Goal: Entertainment & Leisure: Browse casually

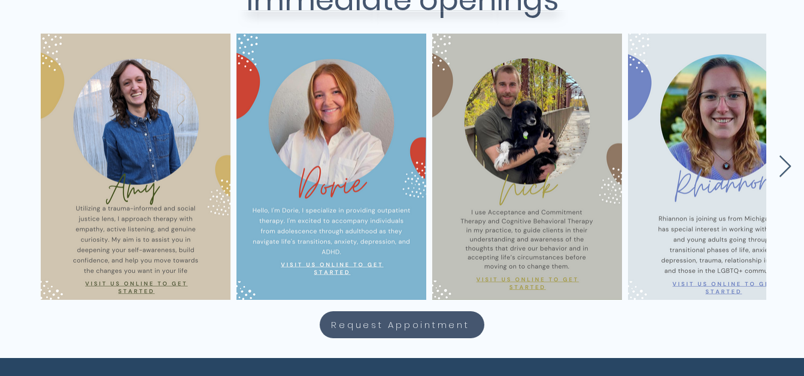
scroll to position [567, 0]
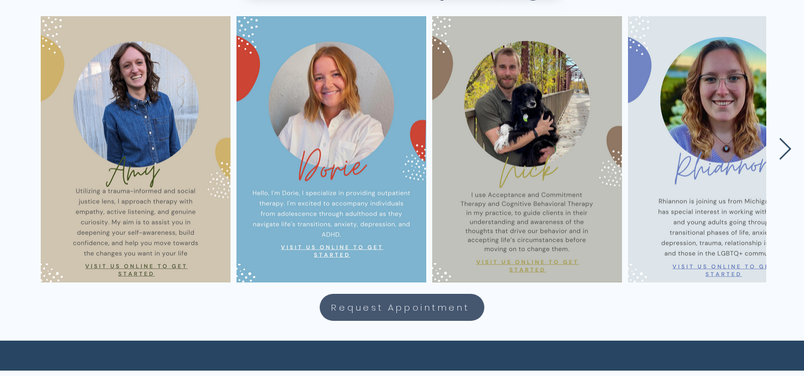
click at [783, 150] on icon "Next Item" at bounding box center [786, 149] width 14 height 23
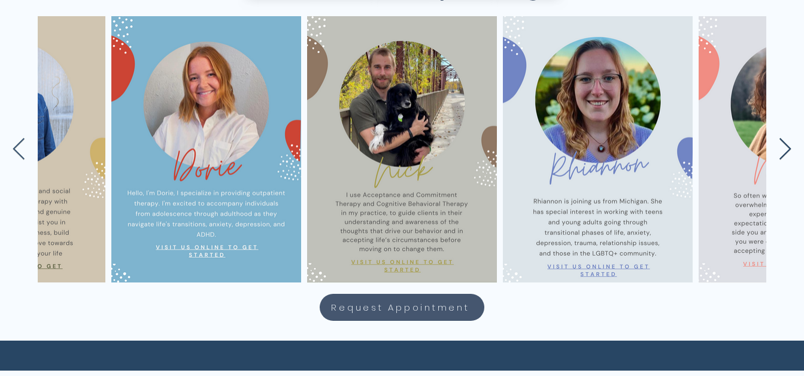
click at [783, 150] on icon "Next Item" at bounding box center [786, 149] width 14 height 23
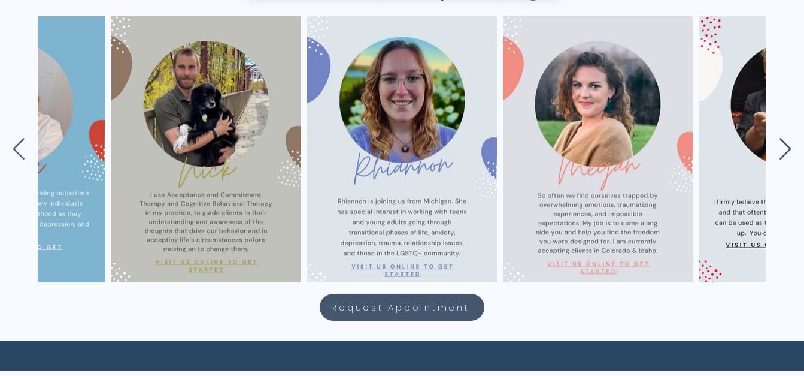
click at [782, 149] on icon "Next Item" at bounding box center [786, 149] width 14 height 23
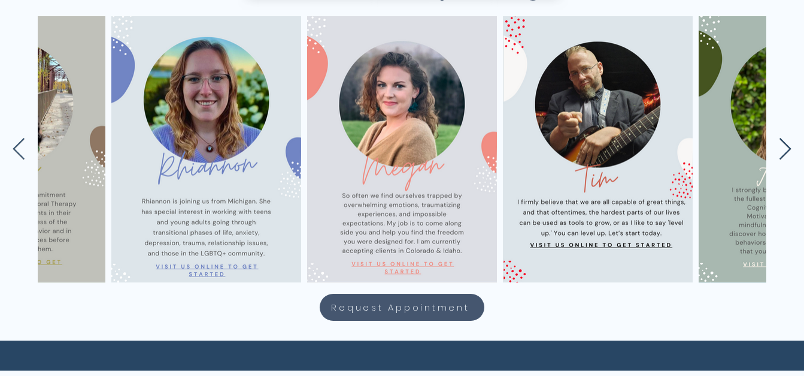
click at [782, 149] on icon "Next Item" at bounding box center [786, 149] width 14 height 23
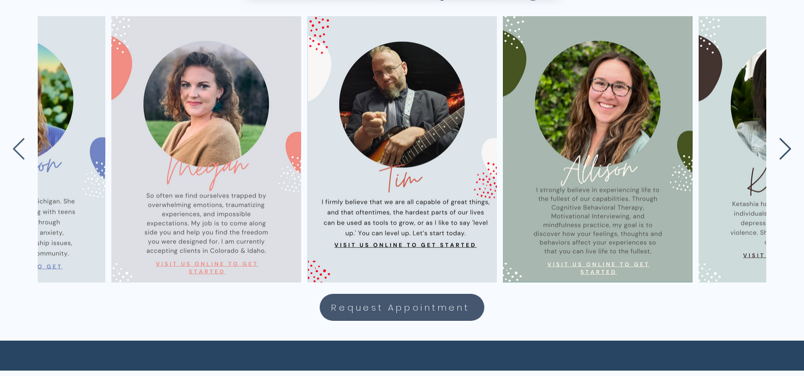
click at [782, 149] on icon "Next Item" at bounding box center [786, 149] width 14 height 23
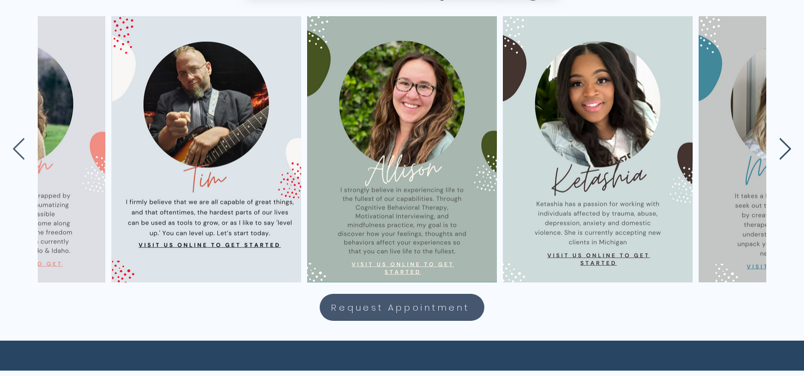
click at [782, 149] on icon "Next Item" at bounding box center [786, 149] width 14 height 23
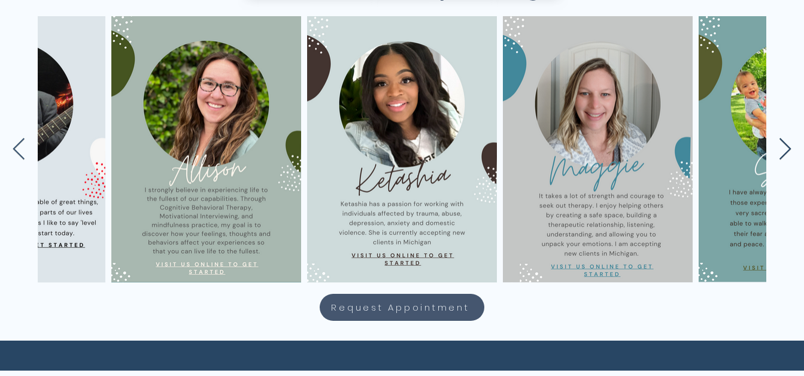
click at [782, 149] on icon "Next Item" at bounding box center [786, 149] width 14 height 23
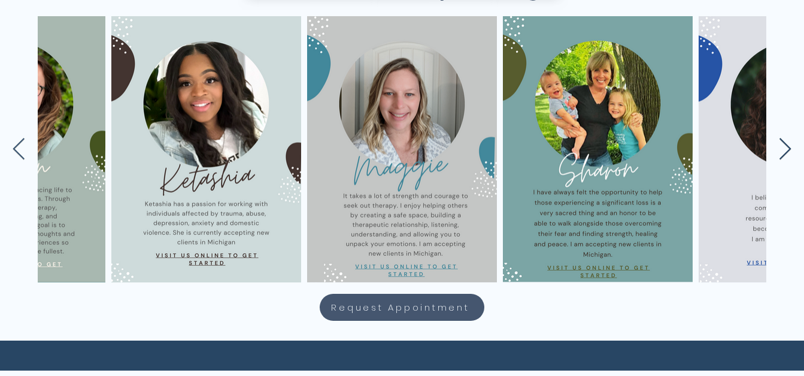
click at [782, 149] on icon "Next Item" at bounding box center [786, 149] width 14 height 23
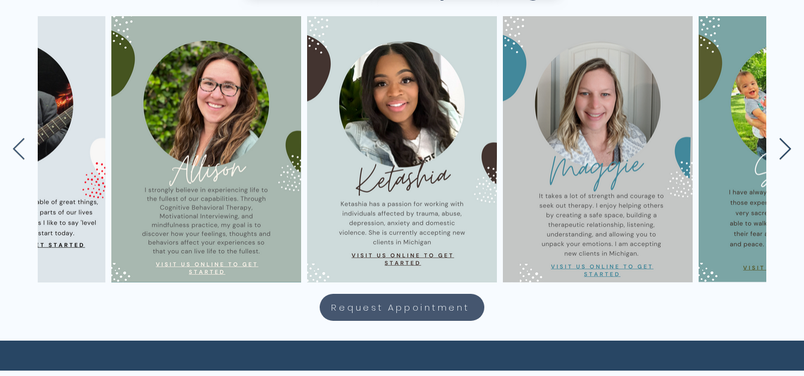
click at [782, 149] on icon "Next Item" at bounding box center [786, 149] width 14 height 23
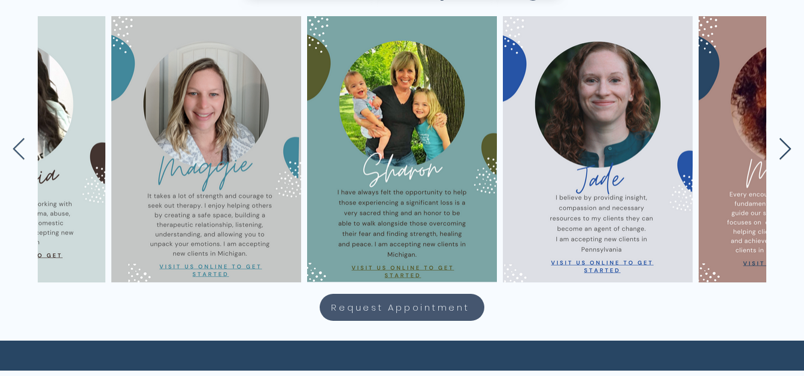
click at [782, 149] on icon "Next Item" at bounding box center [786, 149] width 14 height 23
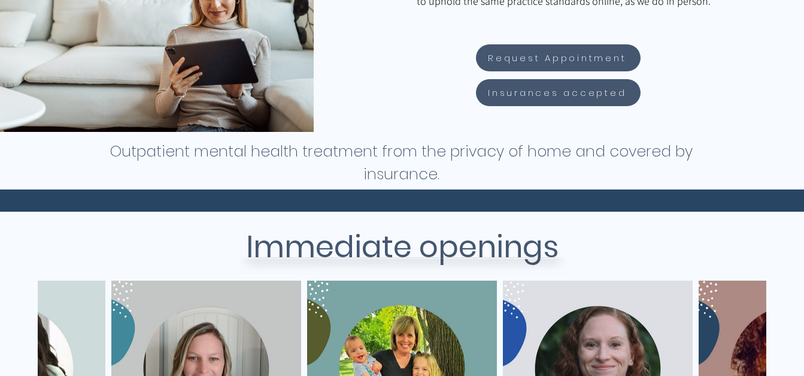
scroll to position [0, 0]
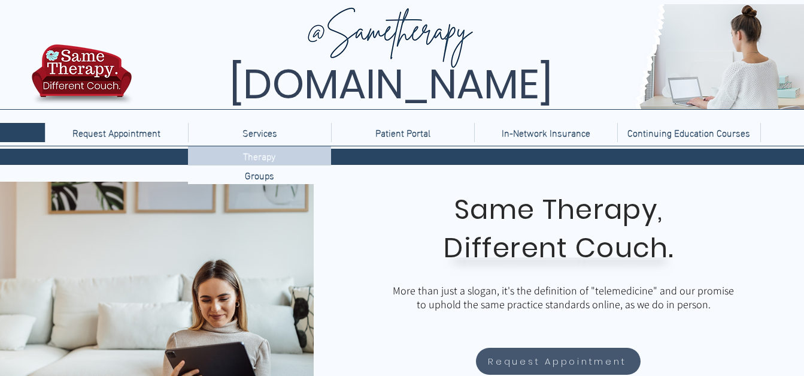
click at [269, 164] on p "Therapy" at bounding box center [259, 155] width 42 height 19
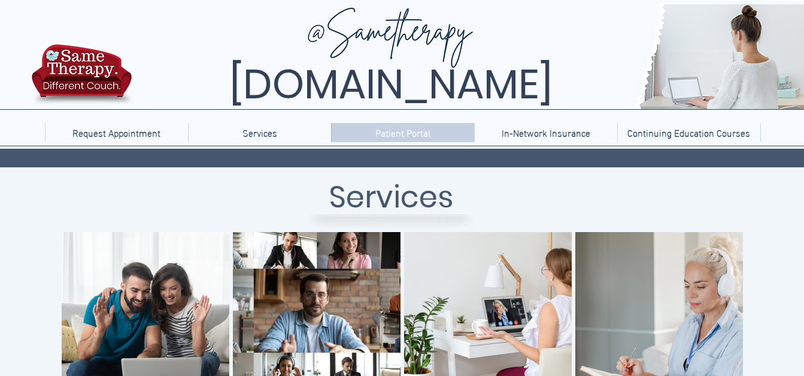
click at [405, 136] on p "Patient Portal" at bounding box center [403, 132] width 67 height 19
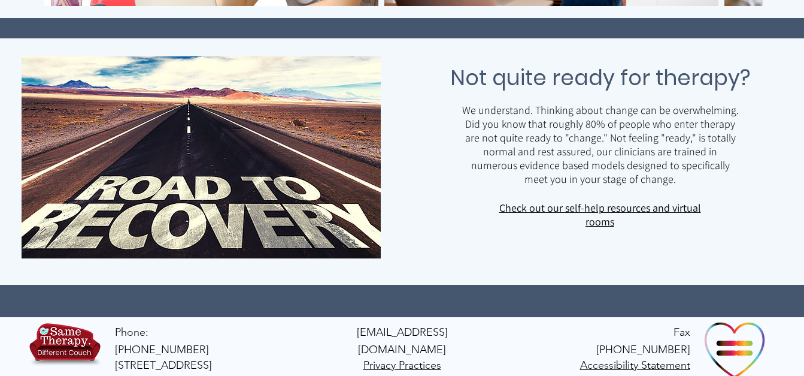
scroll to position [775, 0]
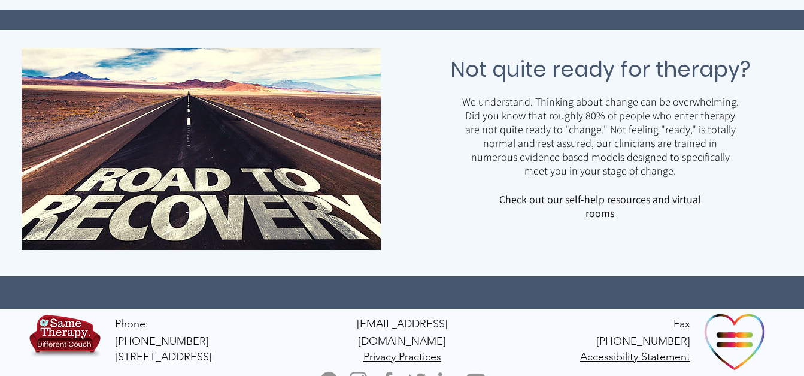
click at [636, 199] on link "Check out our self-help resources and virtual rooms" at bounding box center [601, 206] width 202 height 28
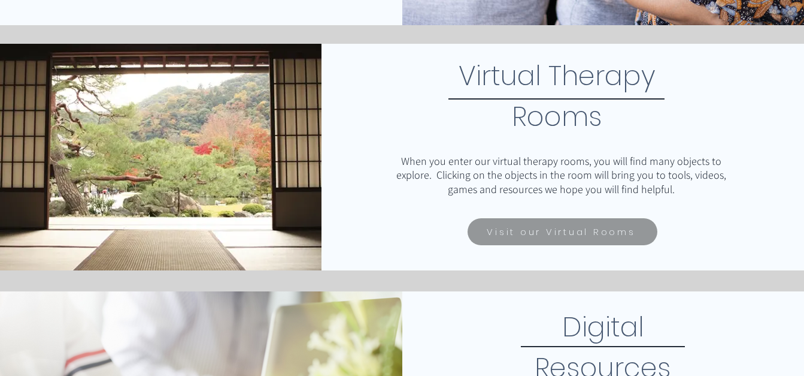
scroll to position [471, 0]
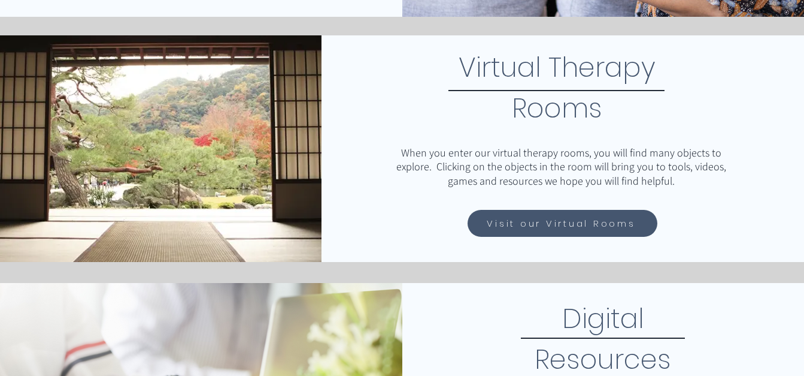
click at [600, 225] on span "Visit our Virtual Rooms" at bounding box center [561, 223] width 149 height 14
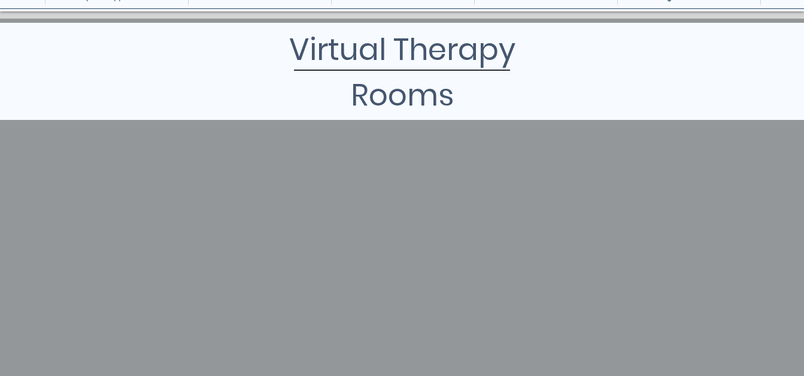
scroll to position [144, 0]
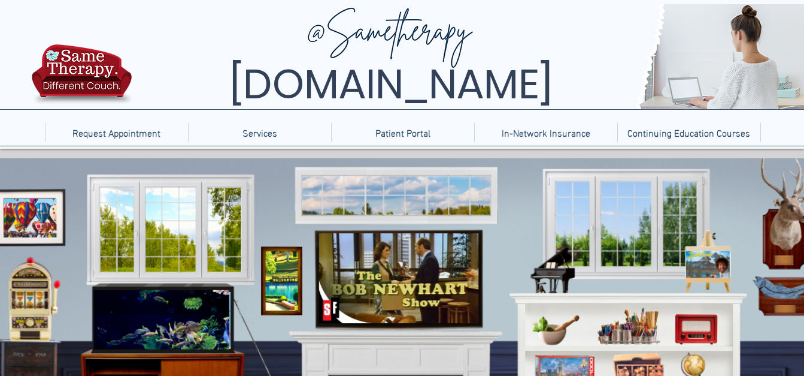
click at [574, 361] on icon "An image of a jigsaw puzzle box, when clicked brings you to a jigsaw puzzle gam…" at bounding box center [564, 376] width 56 height 41
